Goal: Use online tool/utility: Utilize a website feature to perform a specific function

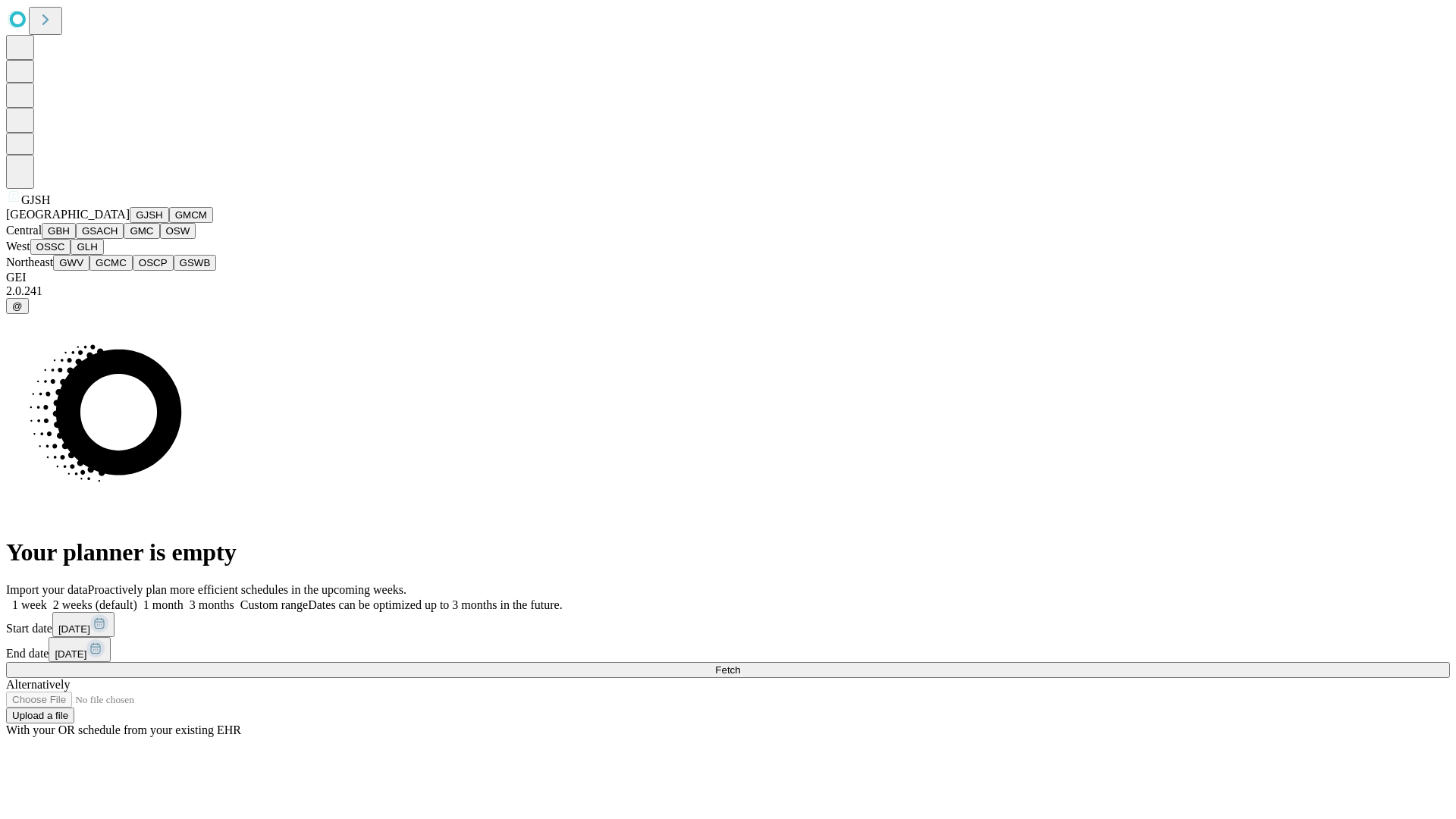
click at [130, 223] on button "GJSH" at bounding box center [150, 214] width 40 height 16
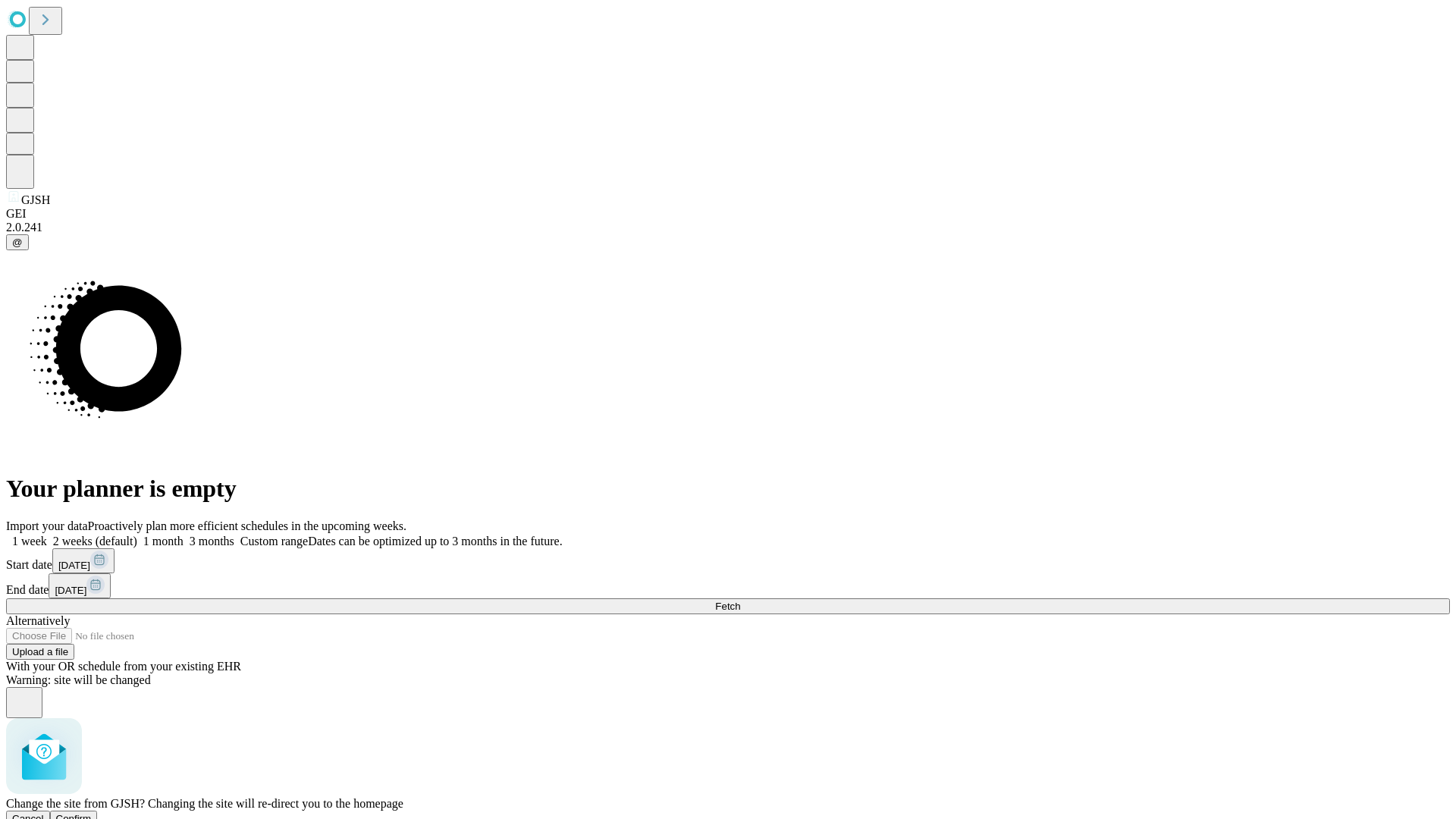
click at [92, 813] on span "Confirm" at bounding box center [74, 819] width 36 height 11
click at [138, 534] on label "2 weeks (default)" at bounding box center [92, 541] width 90 height 13
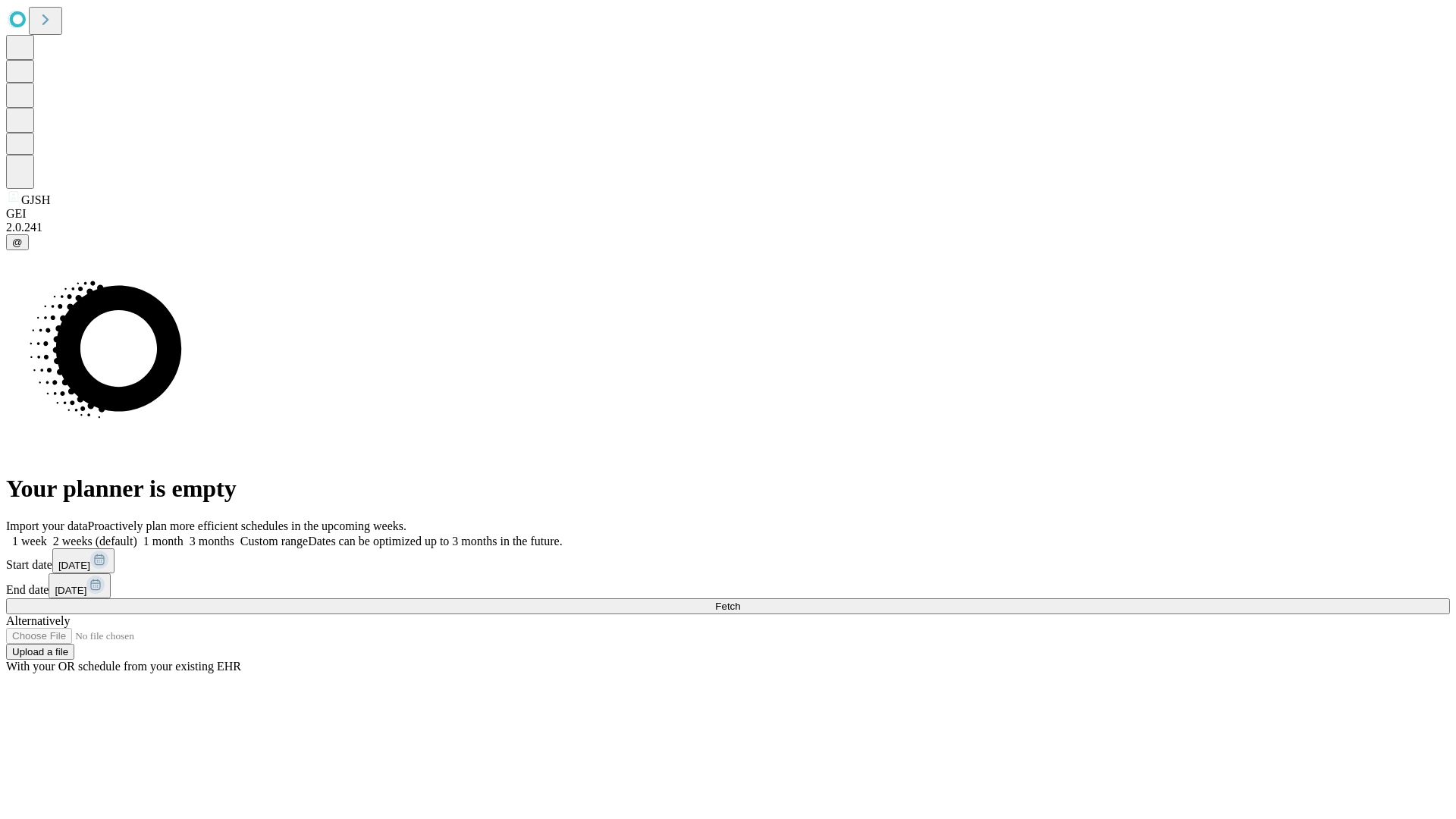
click at [740, 601] on span "Fetch" at bounding box center [728, 606] width 25 height 11
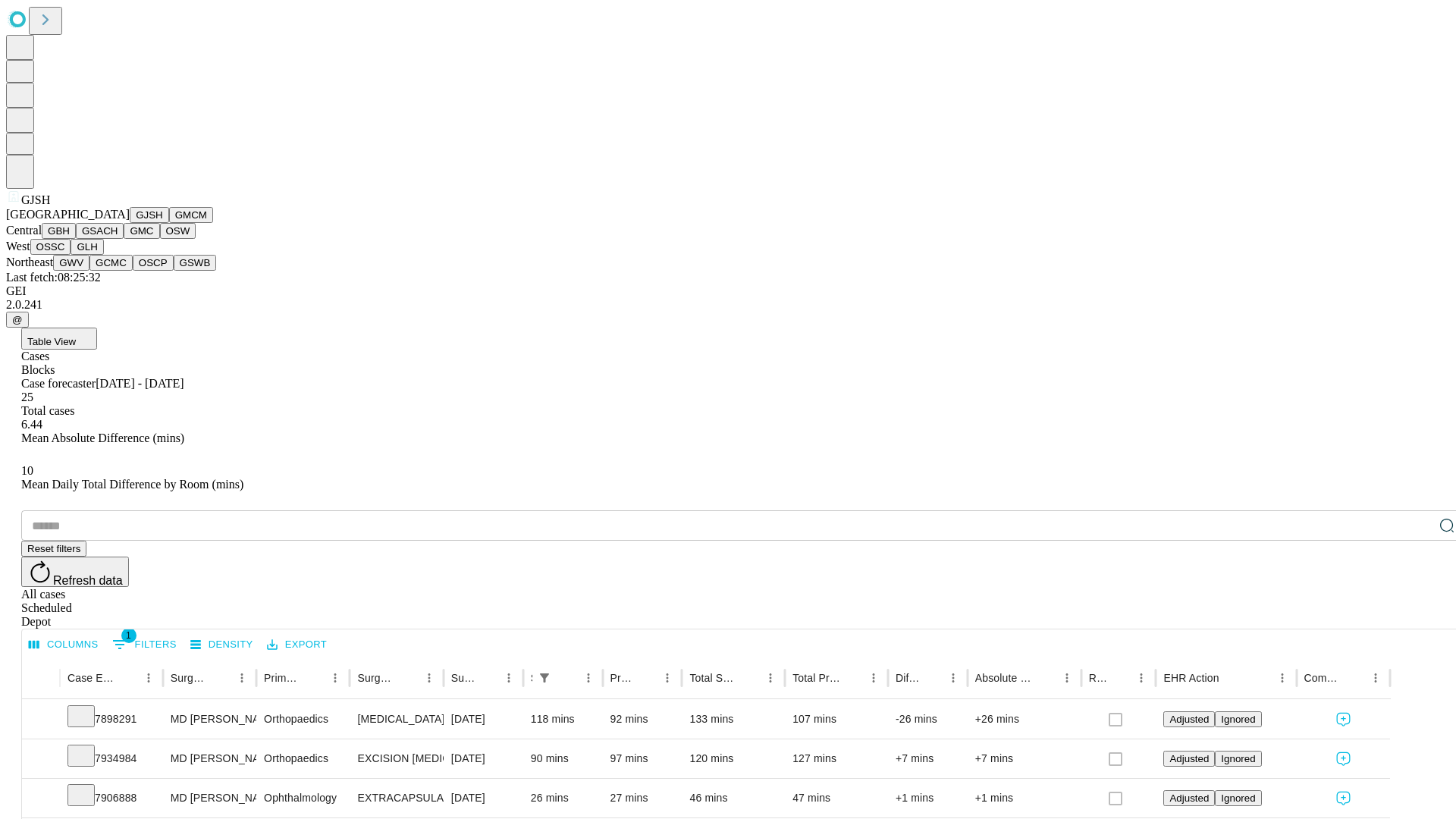
click at [169, 223] on button "GMCM" at bounding box center [191, 214] width 44 height 16
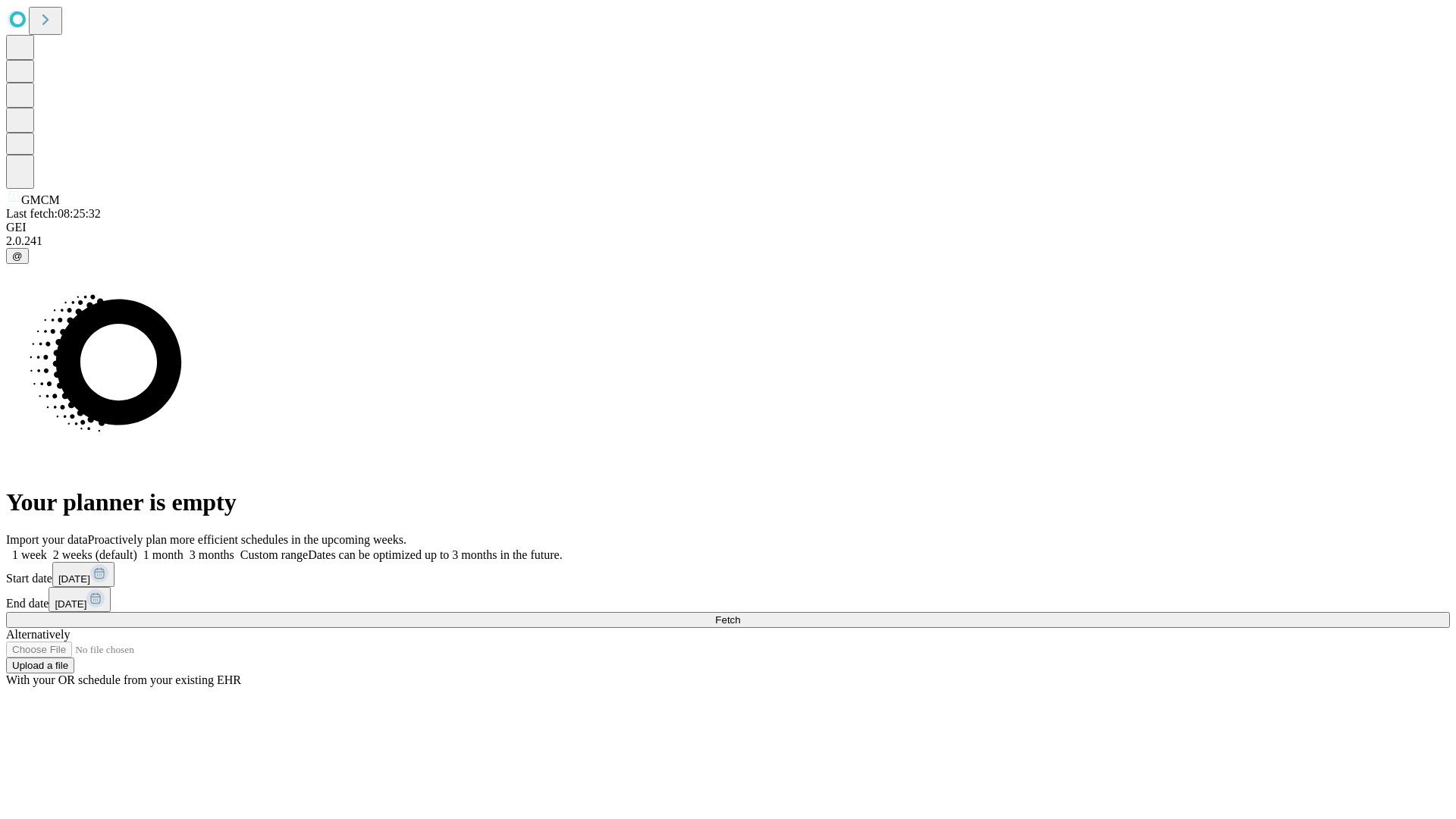
click at [740, 614] on span "Fetch" at bounding box center [728, 620] width 25 height 11
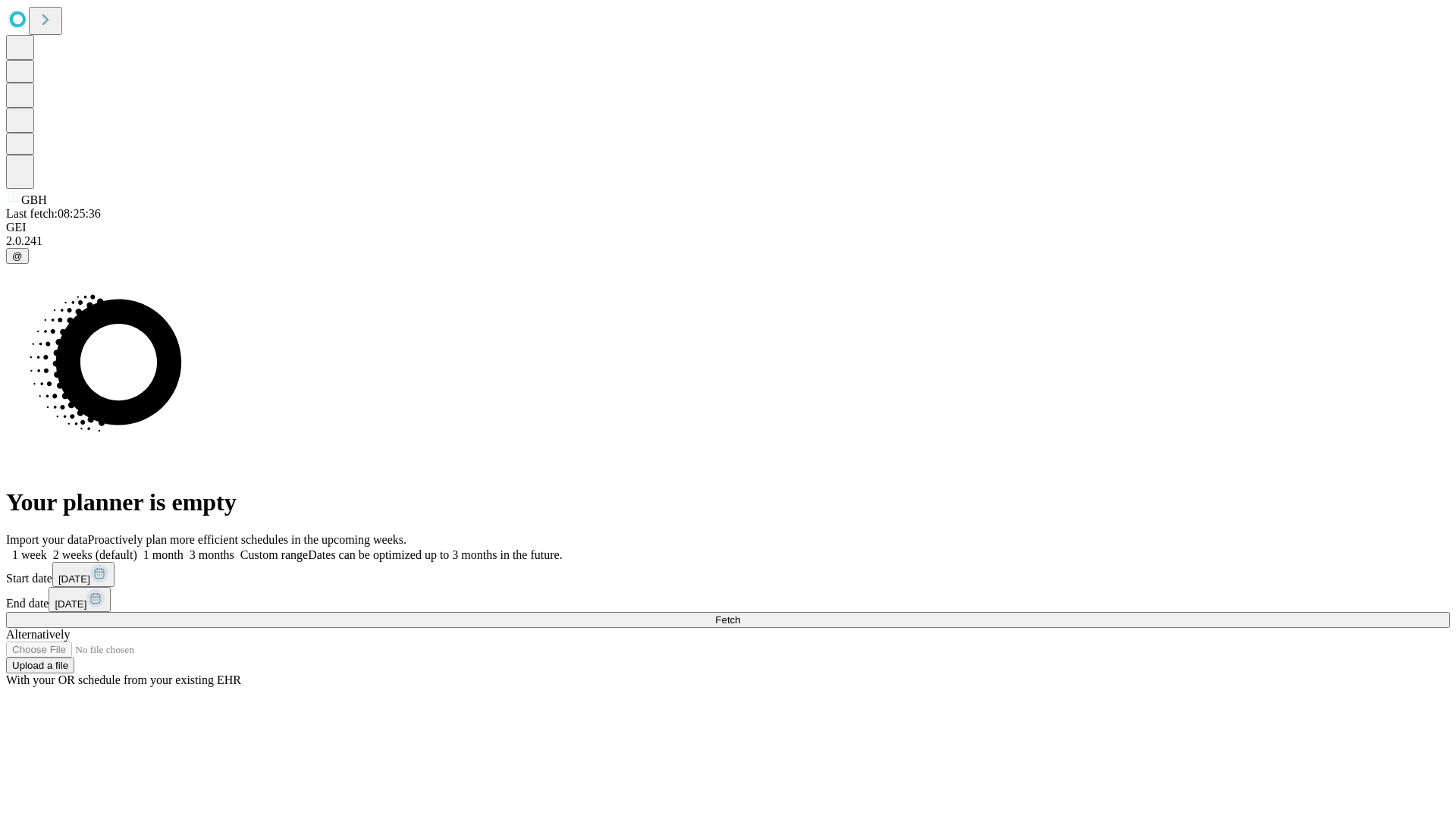
click at [740, 614] on span "Fetch" at bounding box center [728, 620] width 25 height 11
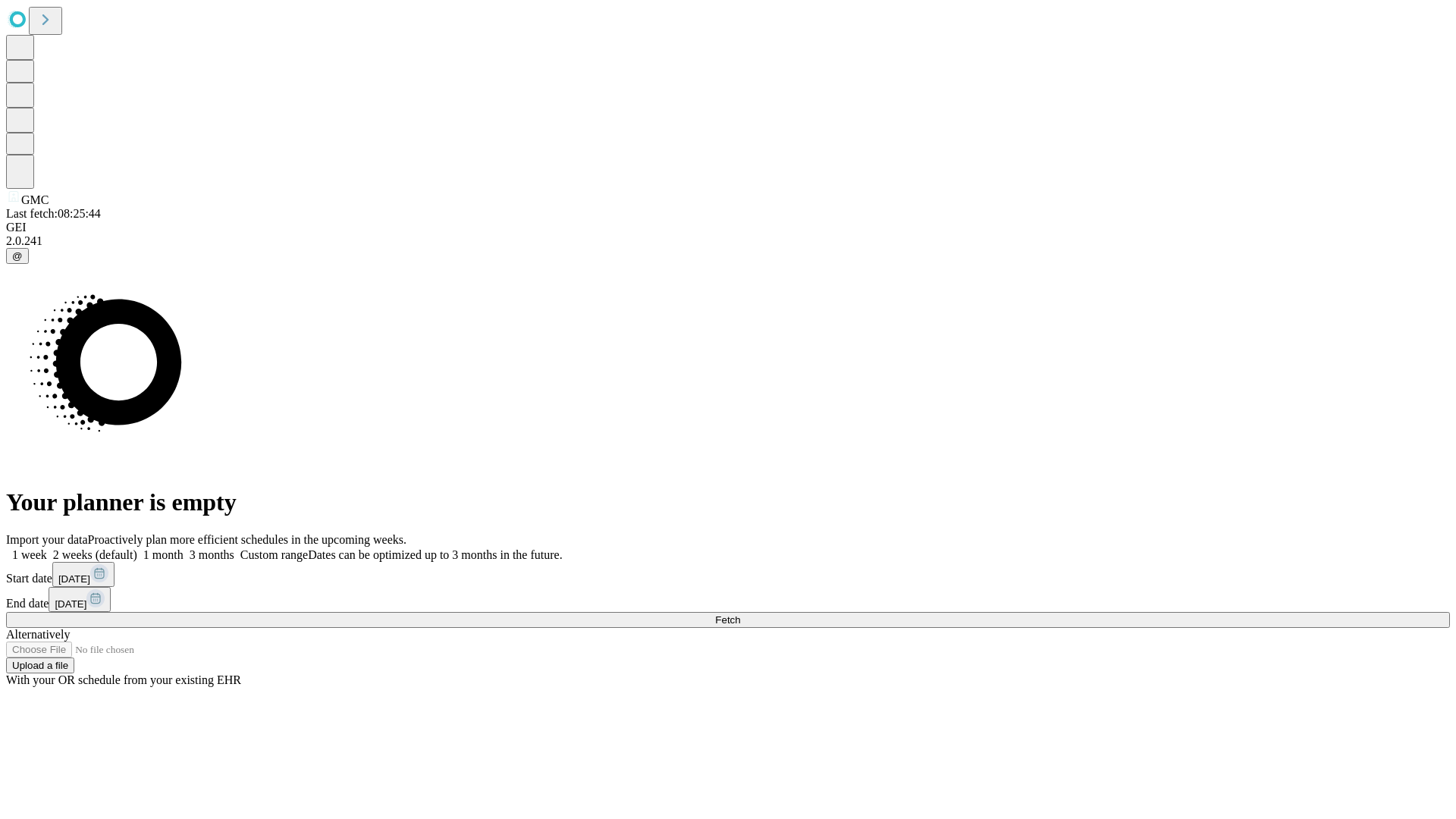
click at [138, 549] on label "2 weeks (default)" at bounding box center [92, 555] width 90 height 13
click at [740, 614] on span "Fetch" at bounding box center [728, 620] width 25 height 11
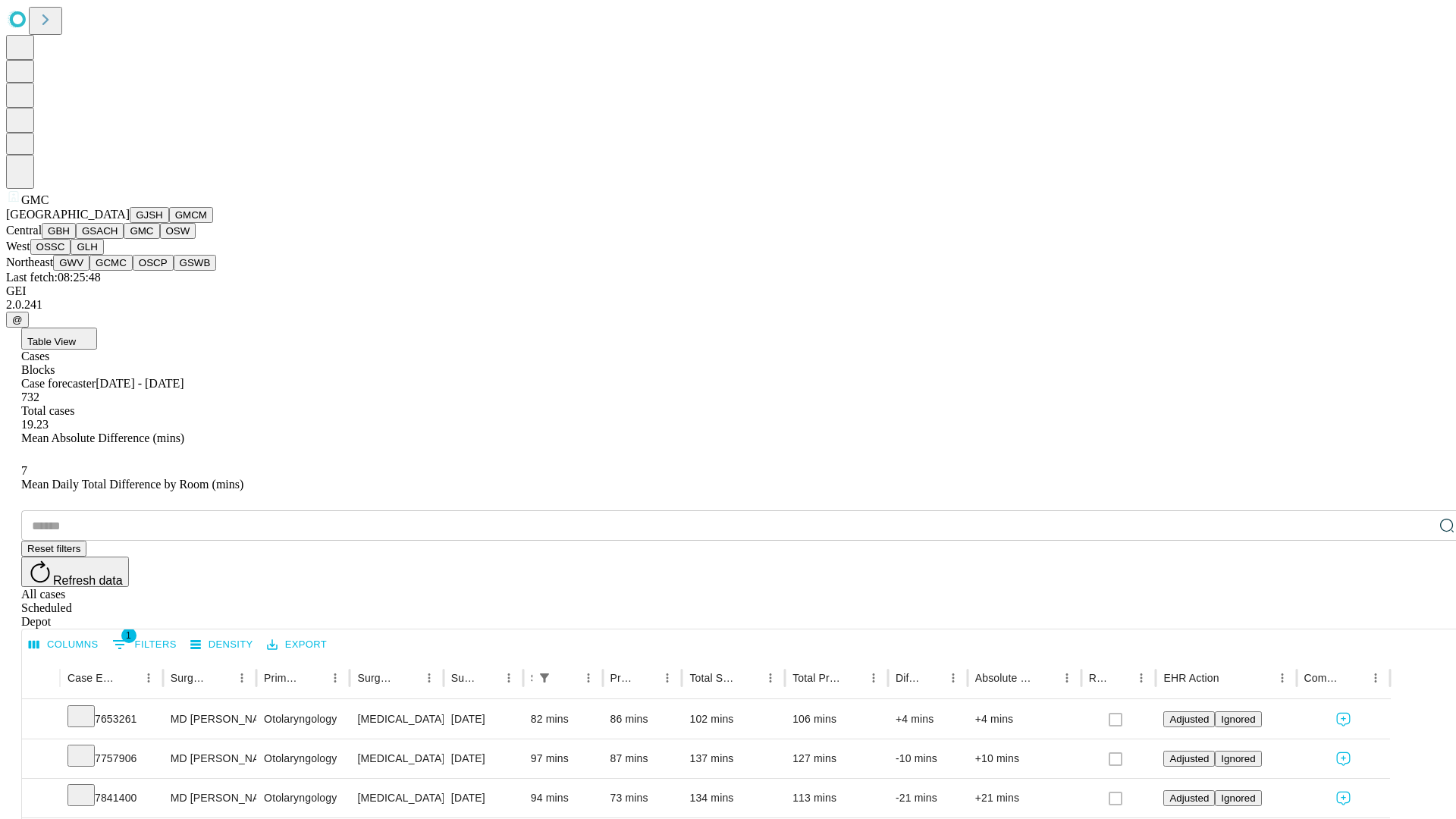
click at [160, 239] on button "OSW" at bounding box center [178, 231] width 36 height 16
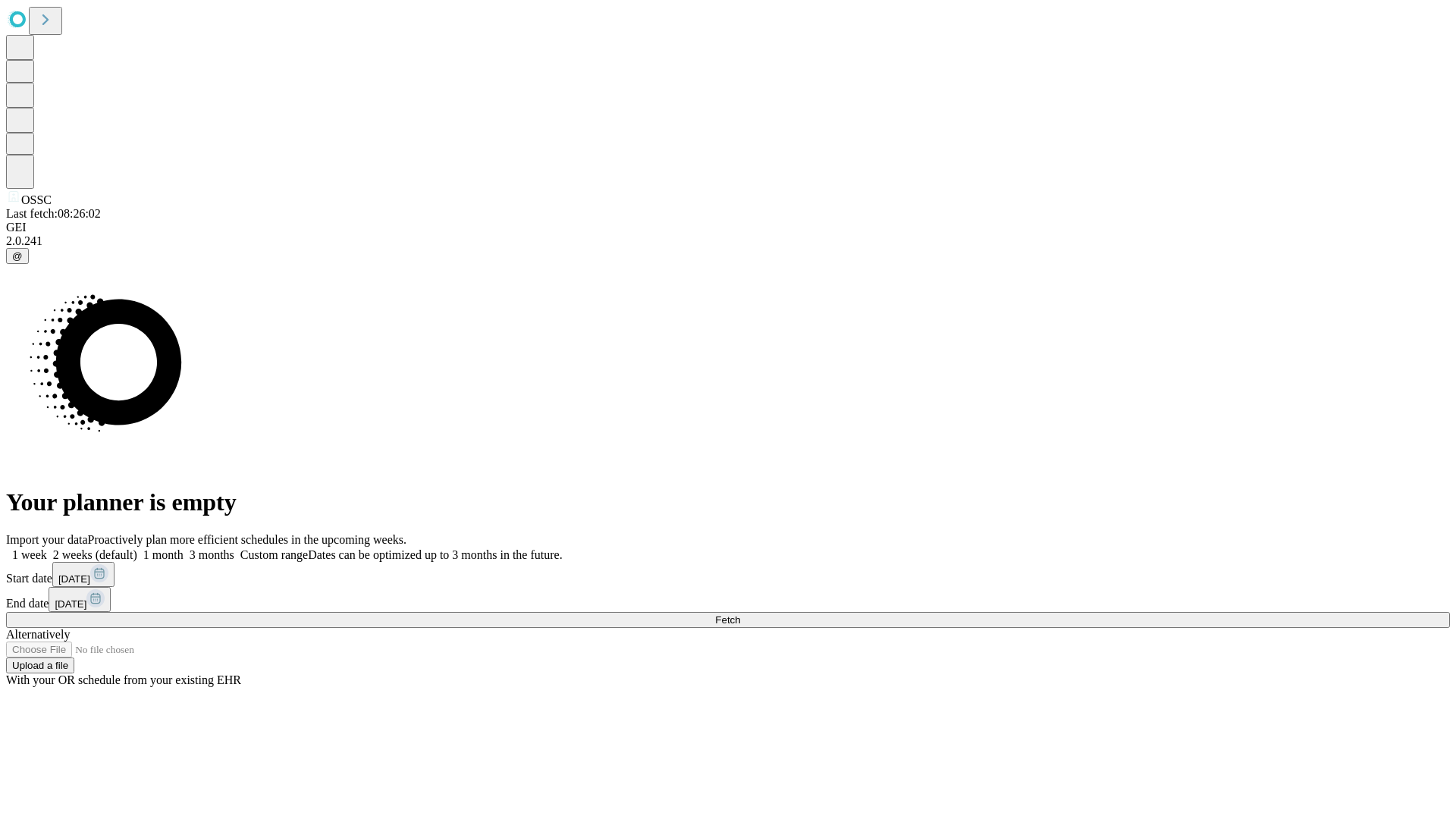
click at [138, 549] on label "2 weeks (default)" at bounding box center [92, 555] width 90 height 13
click at [740, 614] on span "Fetch" at bounding box center [728, 620] width 25 height 11
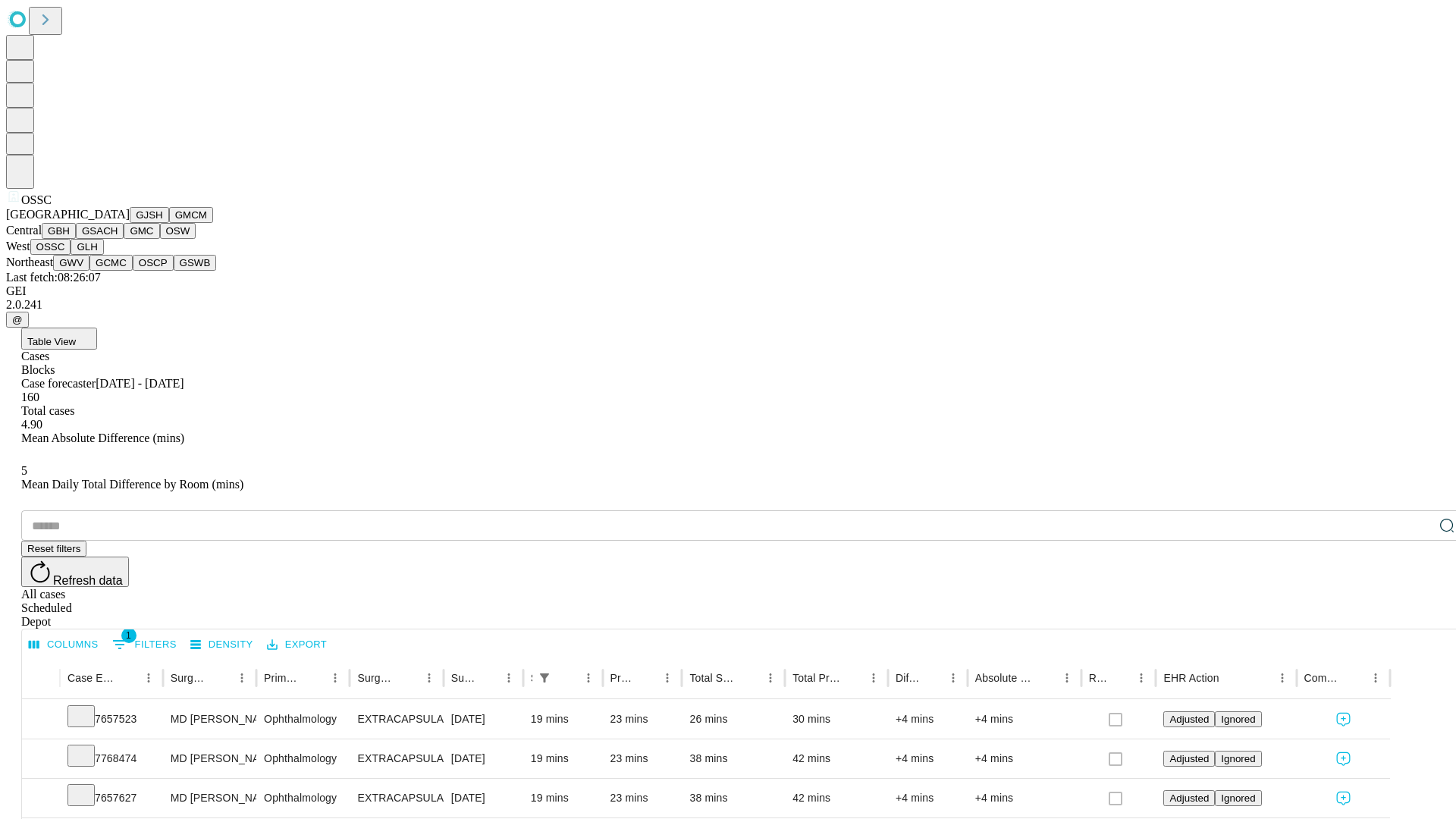
click at [103, 255] on button "GLH" at bounding box center [86, 247] width 32 height 16
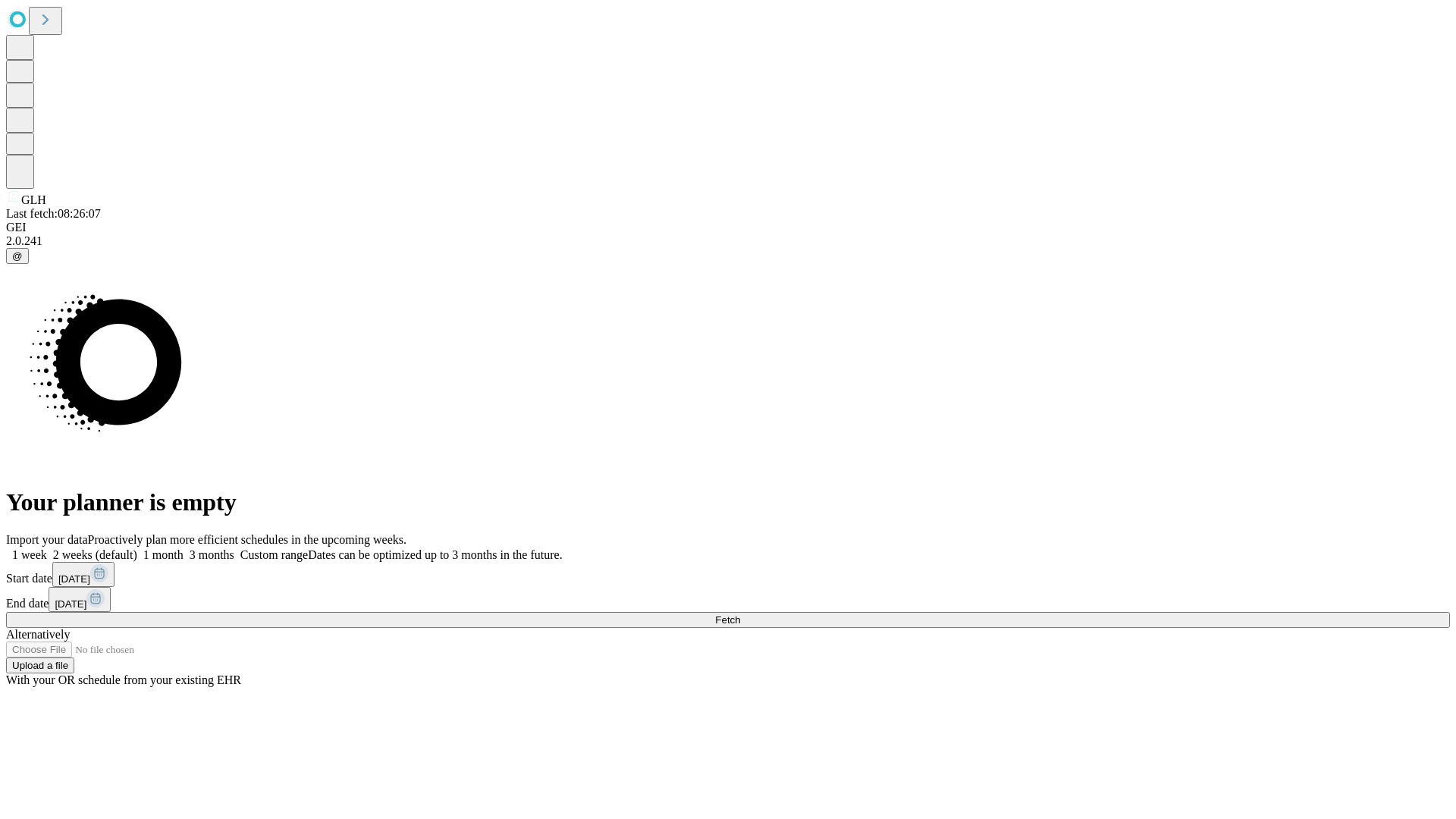
click at [138, 549] on label "2 weeks (default)" at bounding box center [92, 555] width 90 height 13
click at [740, 614] on span "Fetch" at bounding box center [728, 620] width 25 height 11
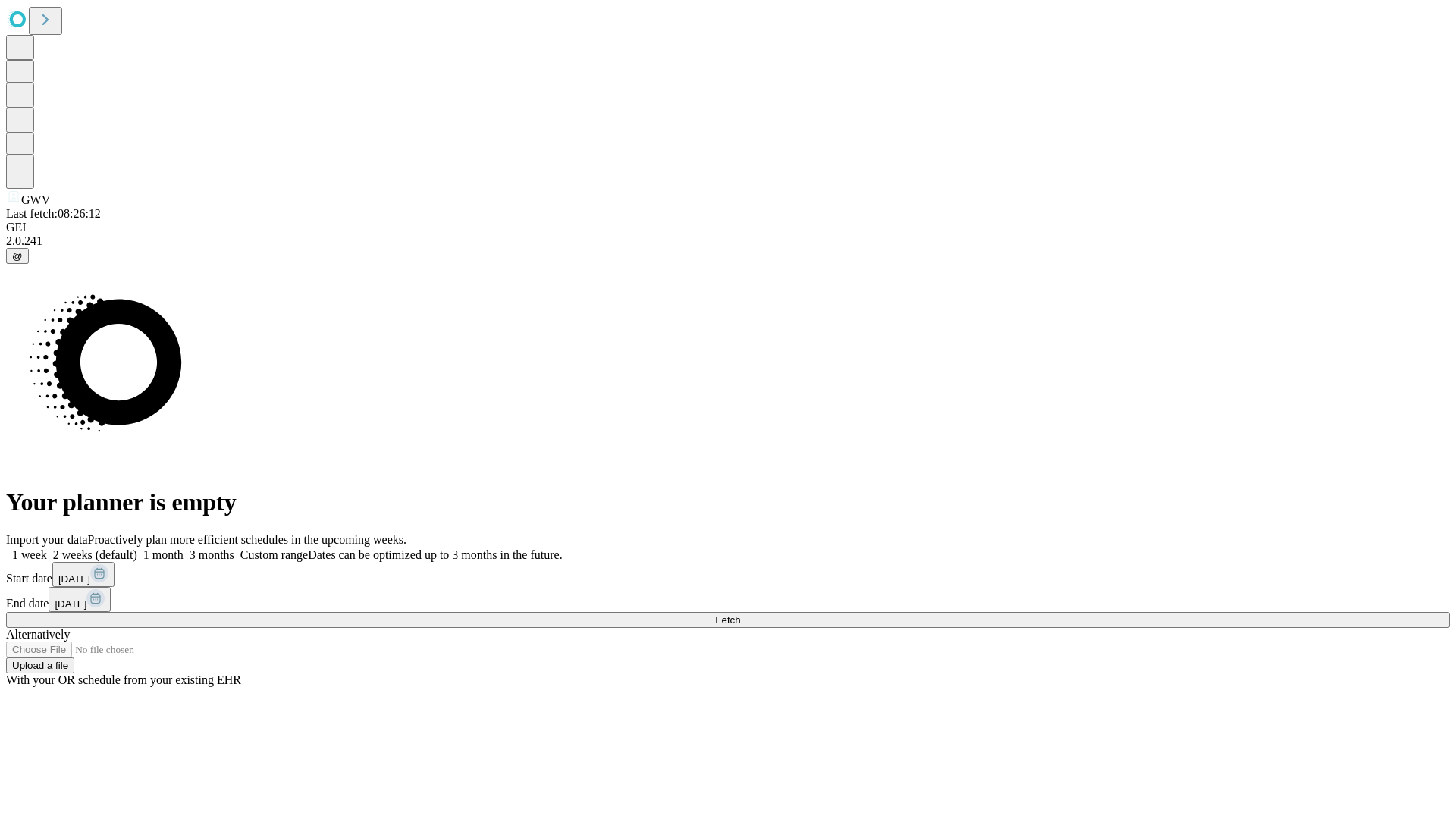
click at [138, 549] on label "2 weeks (default)" at bounding box center [92, 555] width 90 height 13
click at [740, 614] on span "Fetch" at bounding box center [728, 620] width 25 height 11
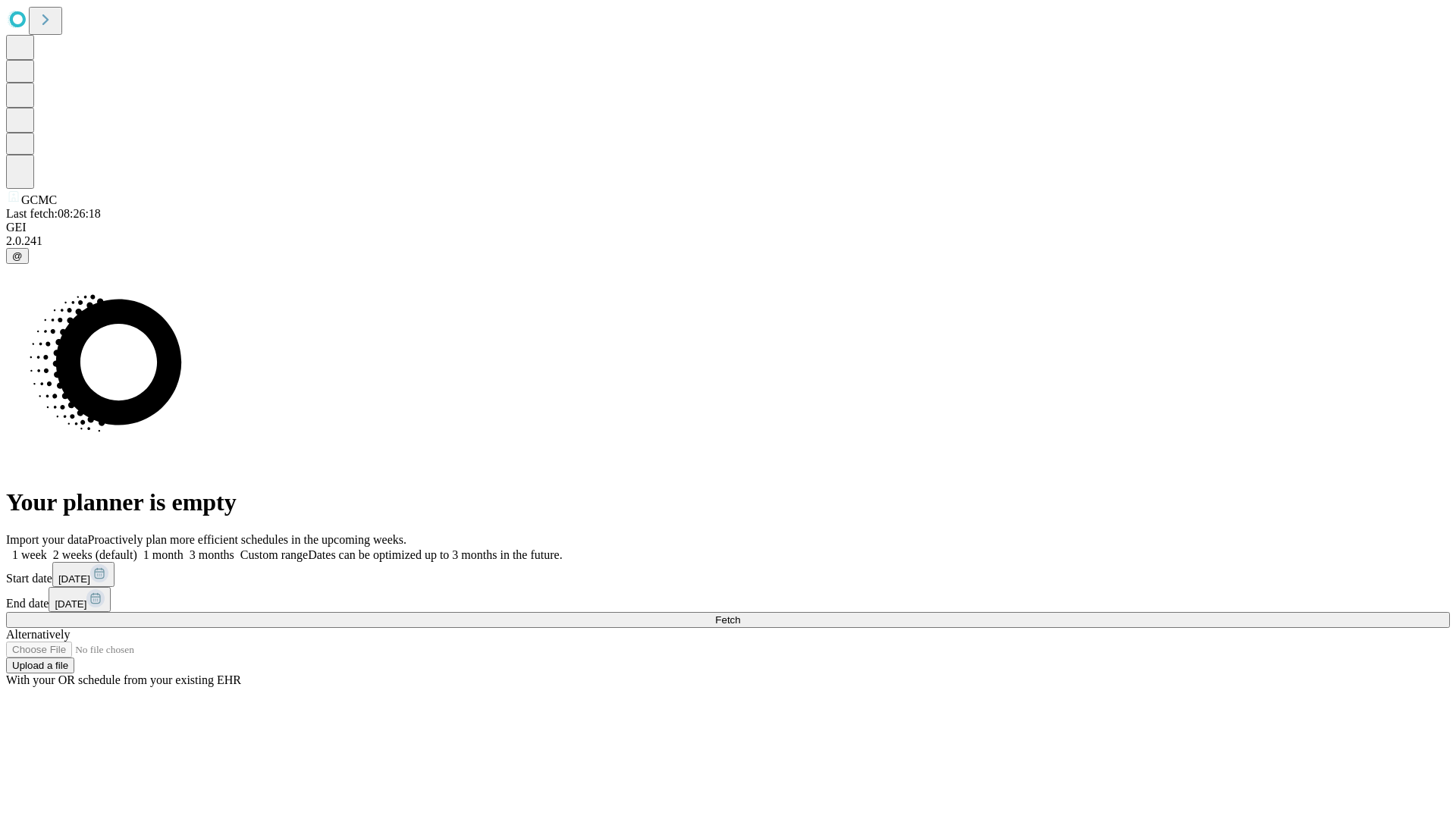
click at [740, 614] on span "Fetch" at bounding box center [728, 620] width 25 height 11
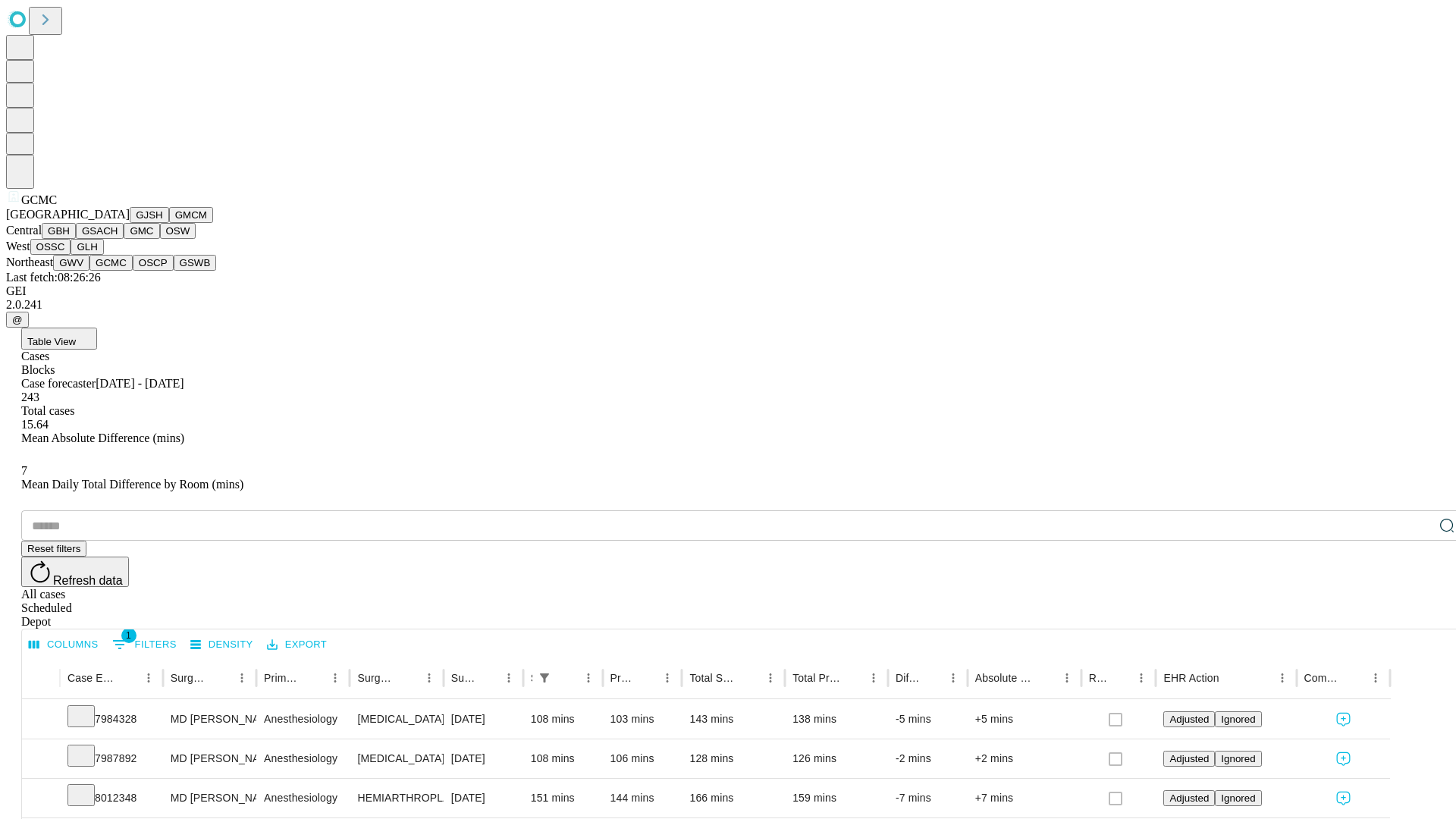
click at [133, 270] on button "OSCP" at bounding box center [153, 263] width 41 height 16
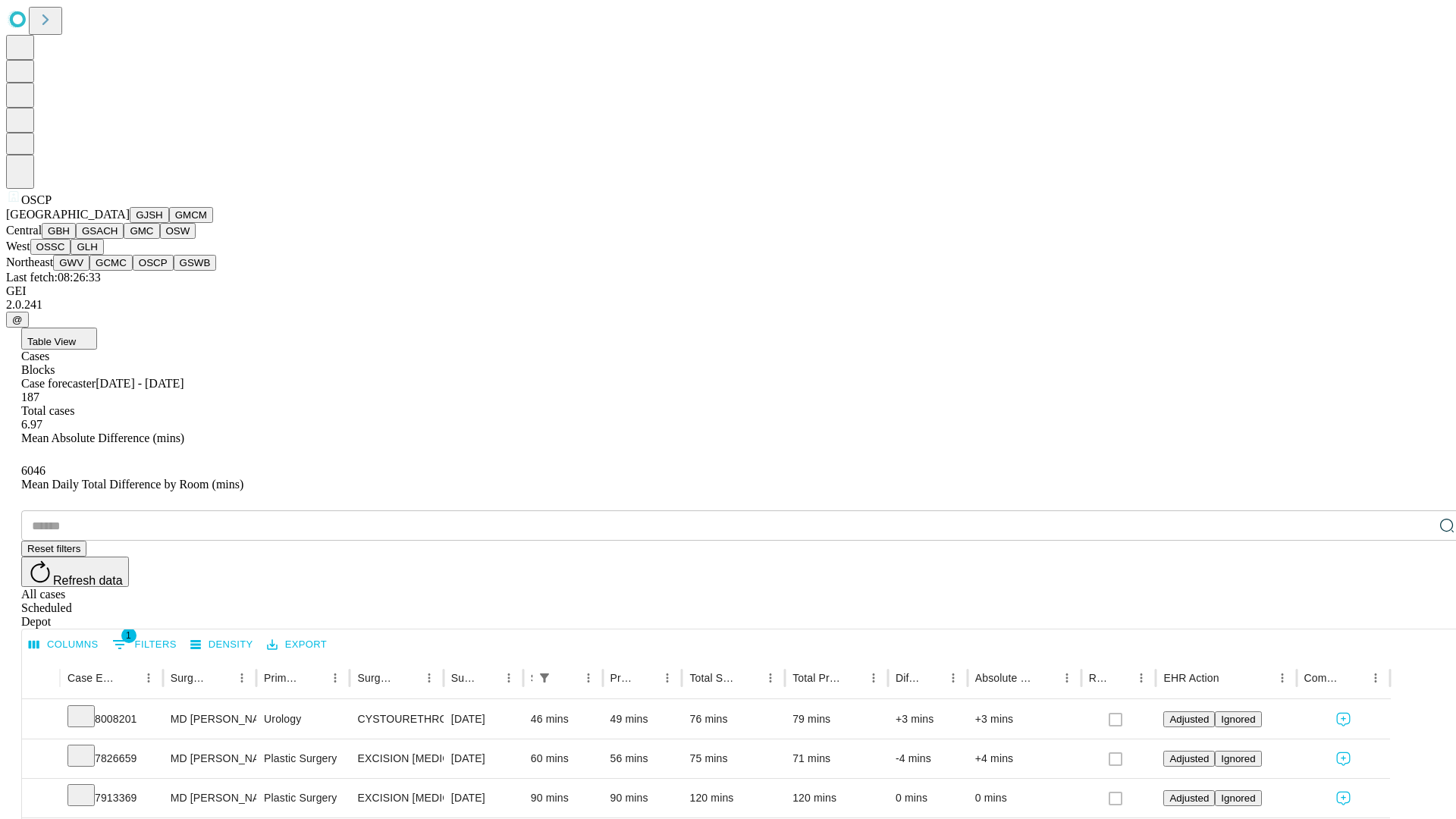
click at [174, 270] on button "GSWB" at bounding box center [196, 263] width 44 height 16
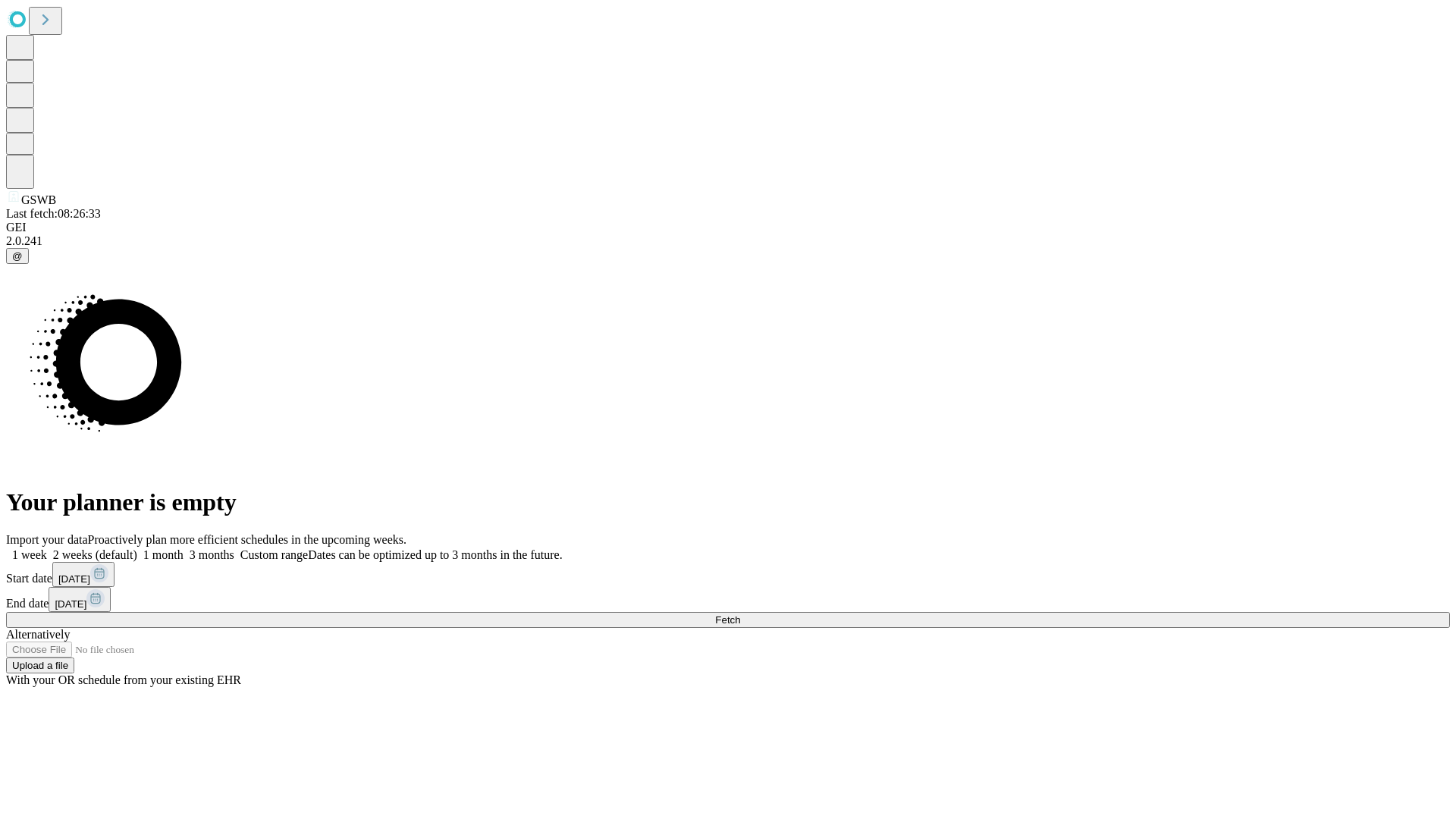
click at [138, 549] on label "2 weeks (default)" at bounding box center [92, 555] width 90 height 13
click at [740, 614] on span "Fetch" at bounding box center [728, 620] width 25 height 11
